Goal: Information Seeking & Learning: Check status

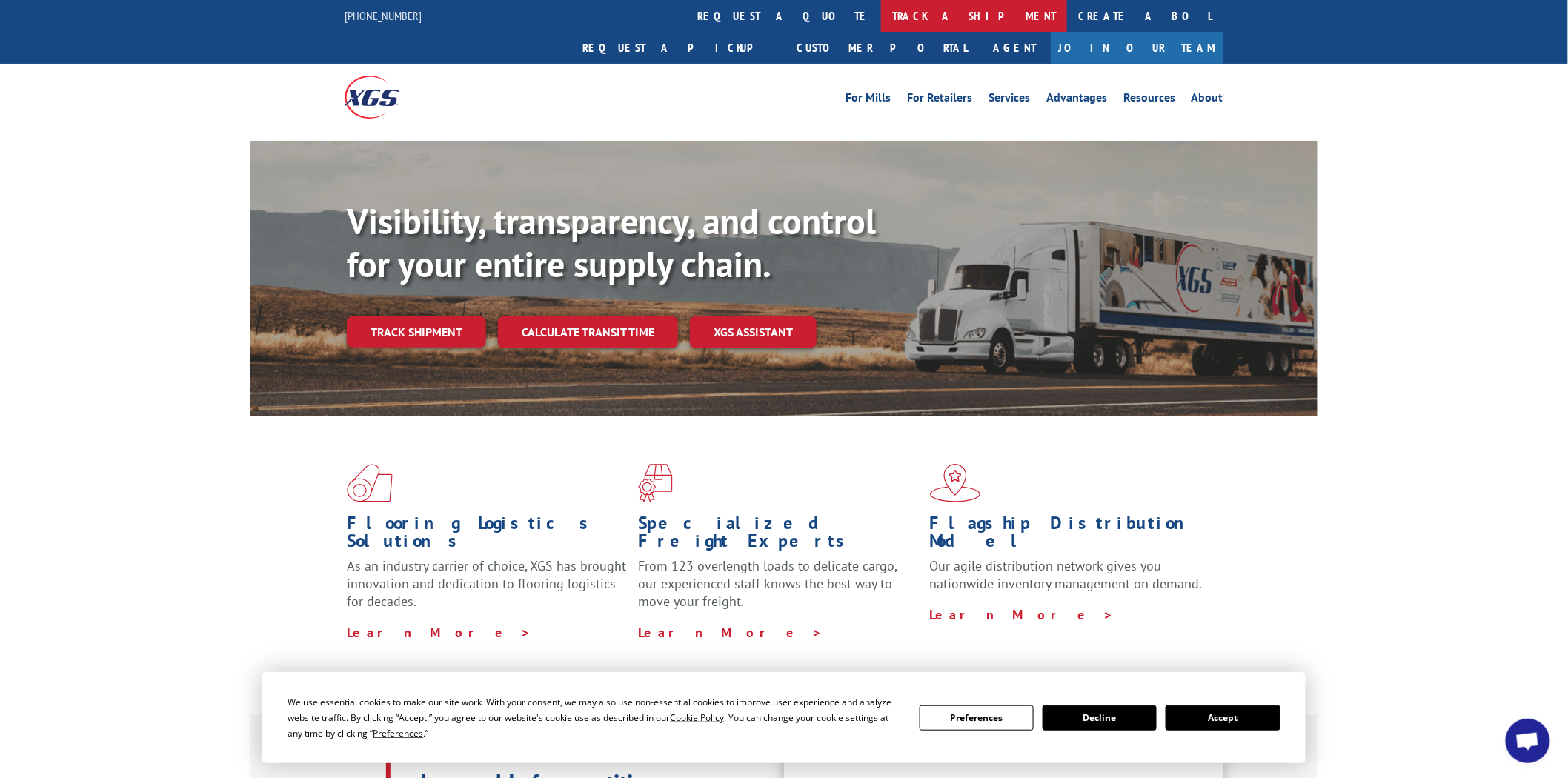
click at [881, 17] on link "track a shipment" at bounding box center [974, 15] width 186 height 32
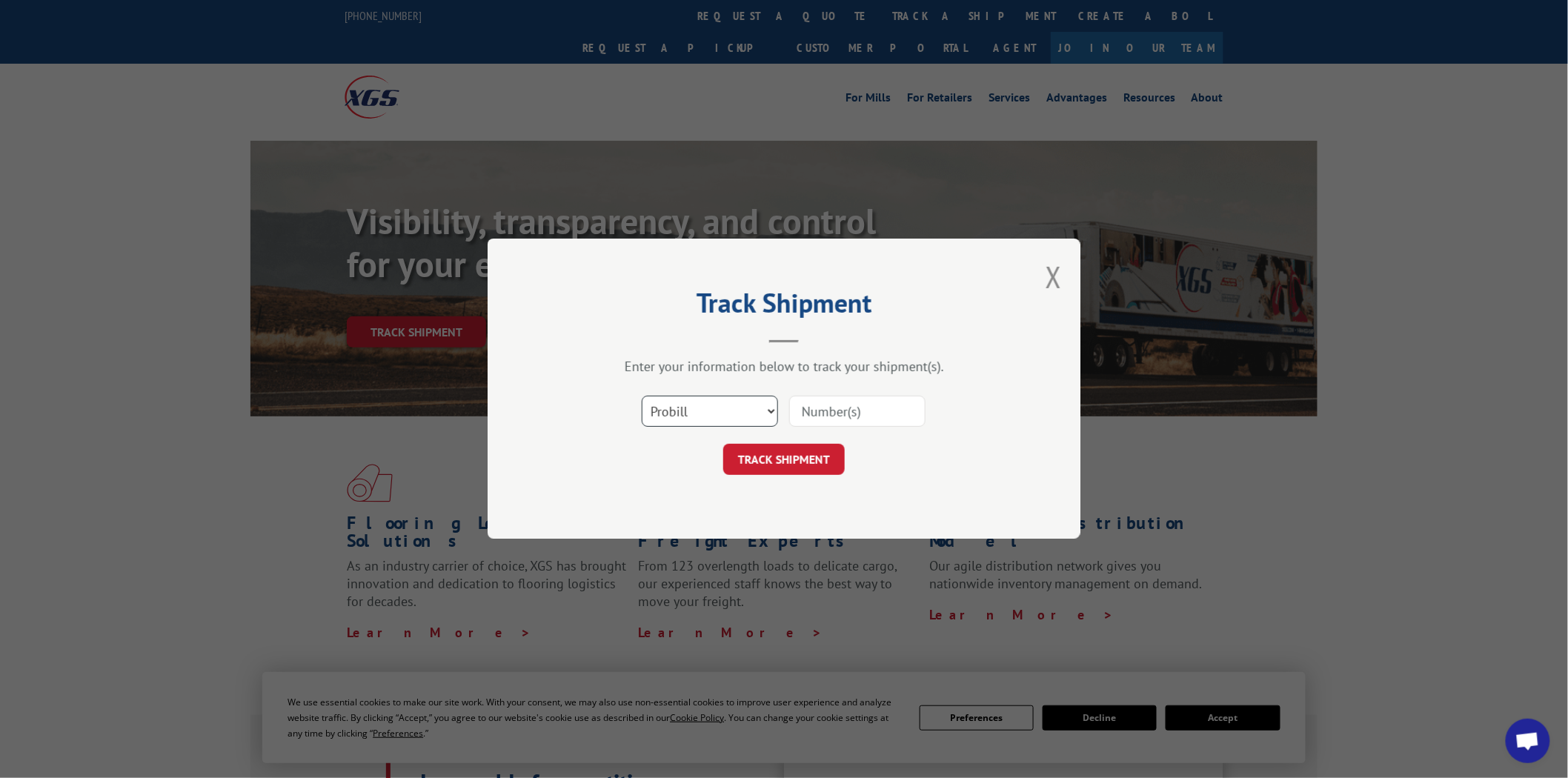
click at [770, 408] on select "Select category... Probill BOL PO" at bounding box center [710, 412] width 137 height 31
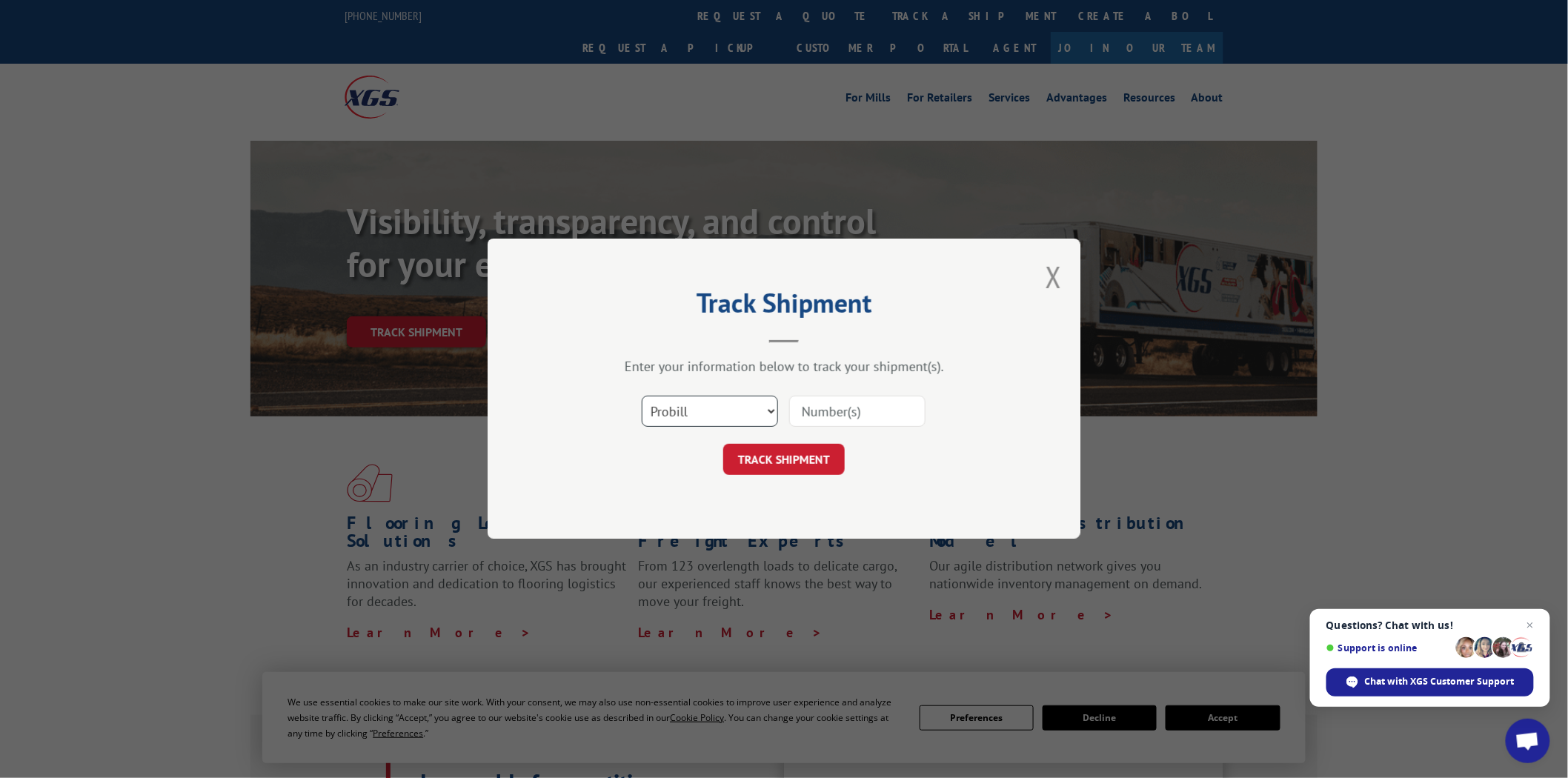
select select "bol"
click at [641, 396] on select "Select category... Probill BOL PO" at bounding box center [710, 412] width 137 height 31
drag, startPoint x: 850, startPoint y: 418, endPoint x: 831, endPoint y: 418, distance: 19.0
click at [850, 417] on input at bounding box center [857, 412] width 137 height 31
type input "04510222"
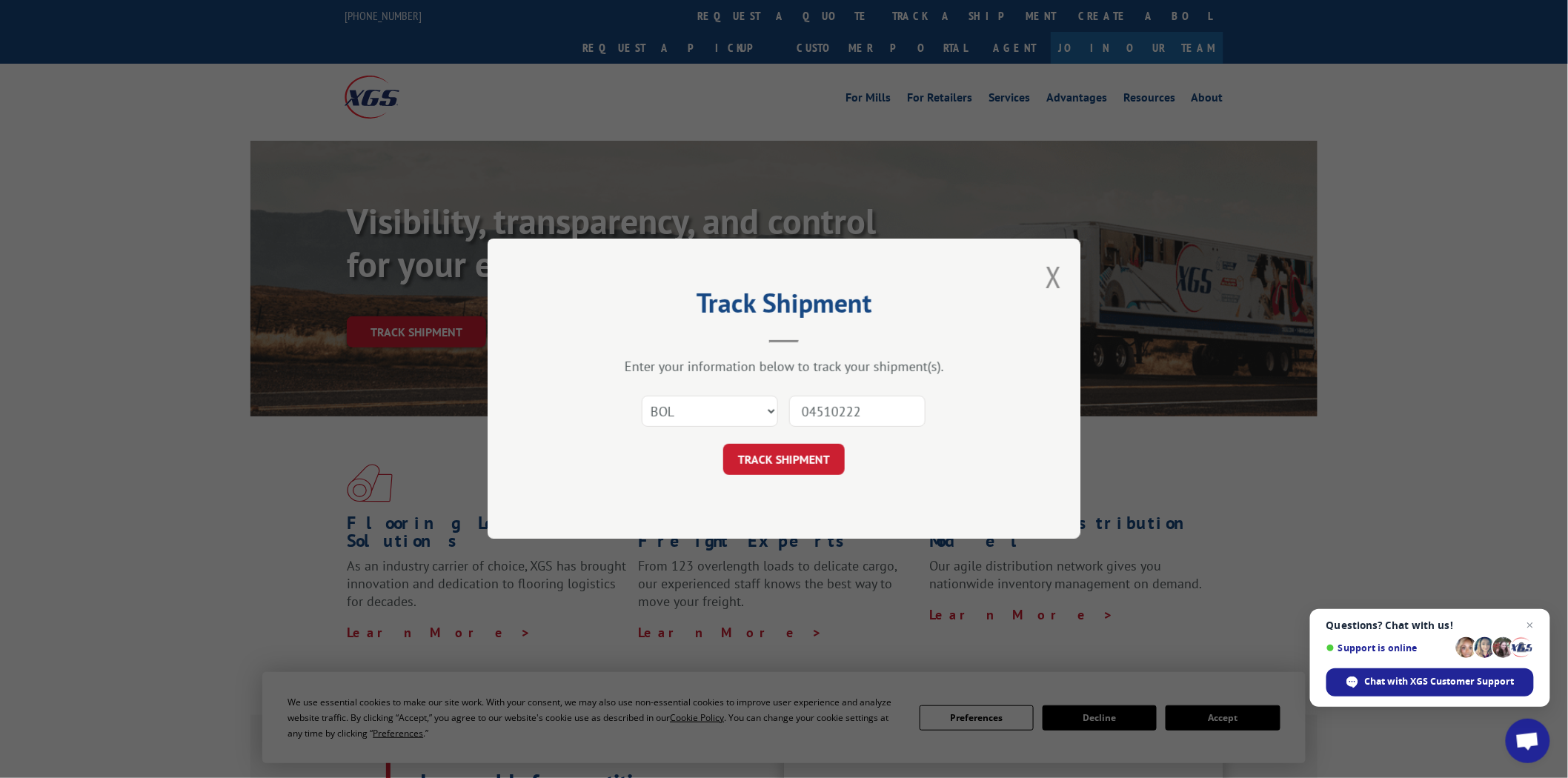
click button "TRACK SHIPMENT" at bounding box center [784, 460] width 121 height 31
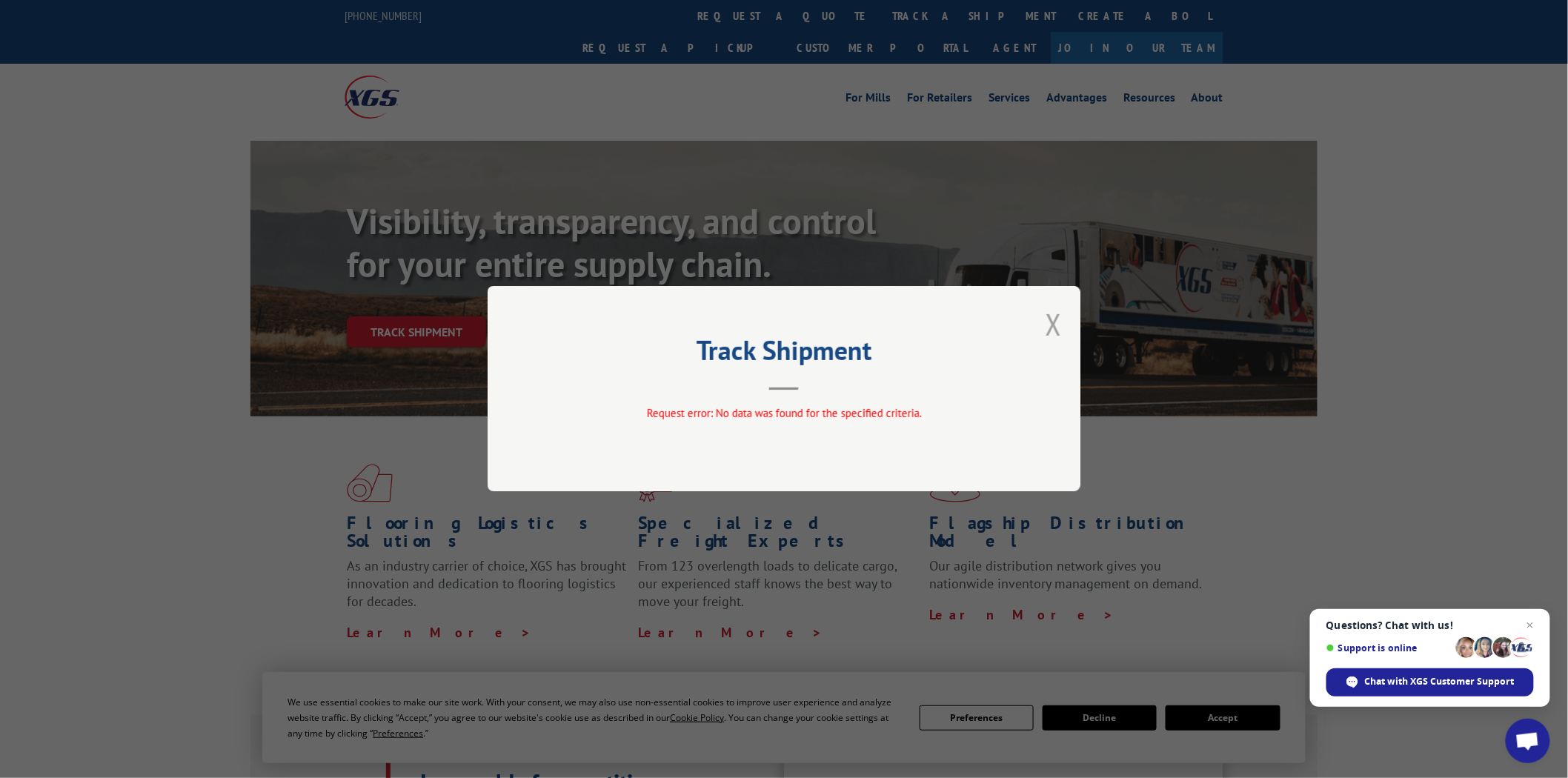
click at [1053, 330] on button "Close modal" at bounding box center [1053, 325] width 16 height 39
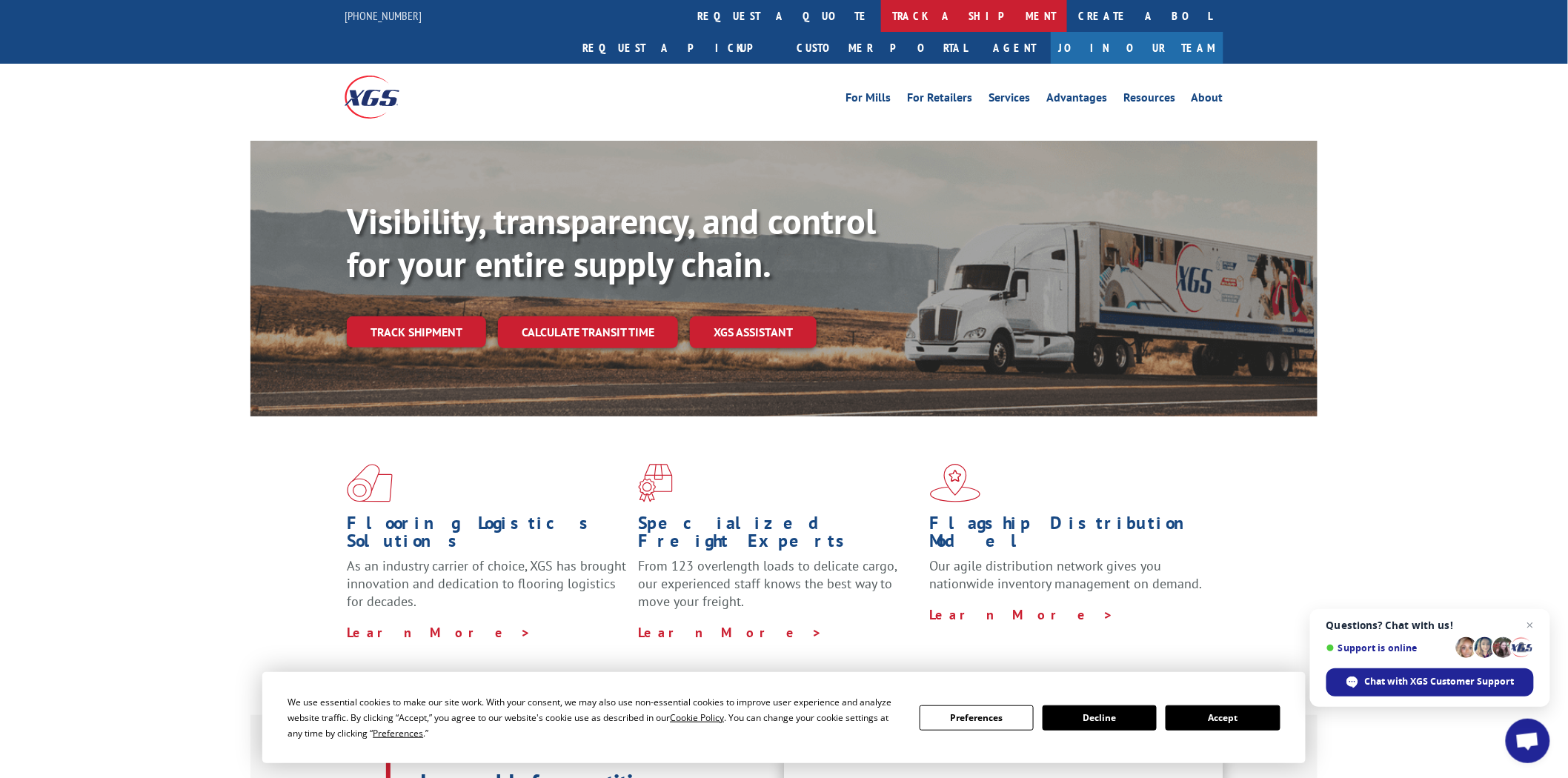
click at [881, 9] on link "track a shipment" at bounding box center [974, 15] width 186 height 32
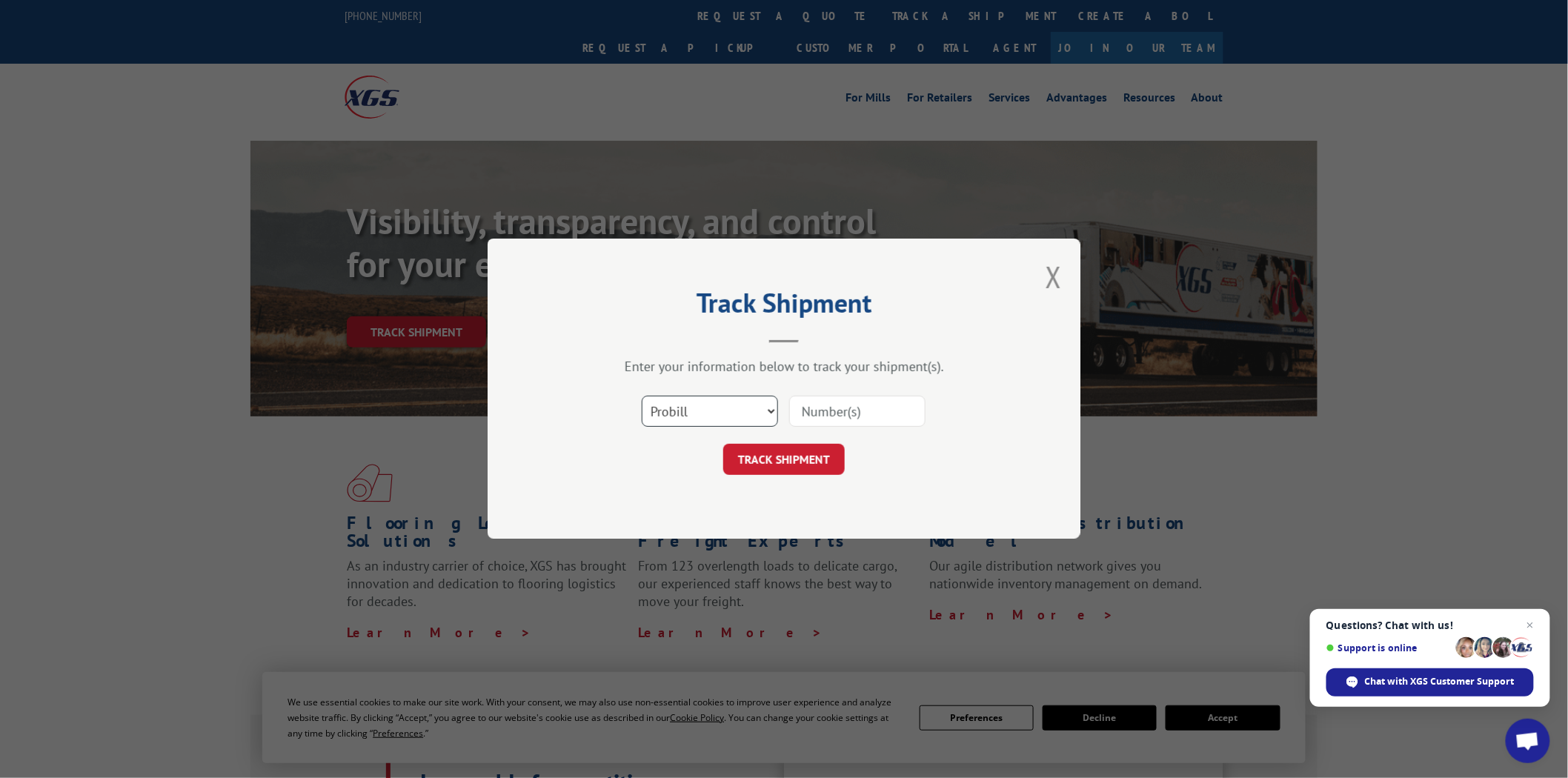
click at [774, 412] on select "Select category... Probill BOL PO" at bounding box center [710, 412] width 137 height 31
select select "po"
click at [641, 396] on select "Select category... Probill BOL PO" at bounding box center [710, 412] width 137 height 31
click at [887, 406] on input at bounding box center [857, 412] width 137 height 31
type input "04510222"
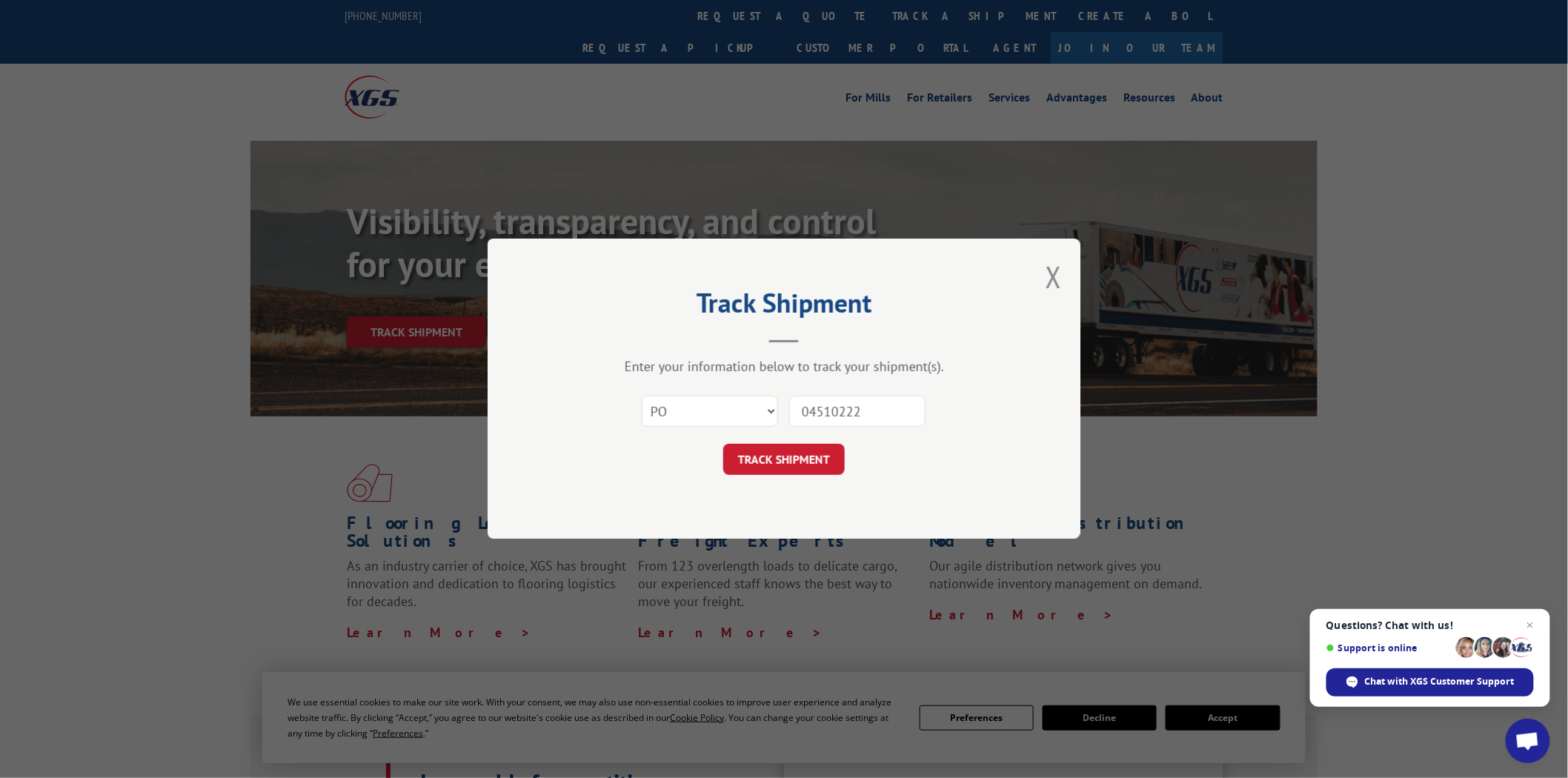
click at [723, 445] on button "TRACK SHIPMENT" at bounding box center [784, 460] width 121 height 31
